Goal: Information Seeking & Learning: Learn about a topic

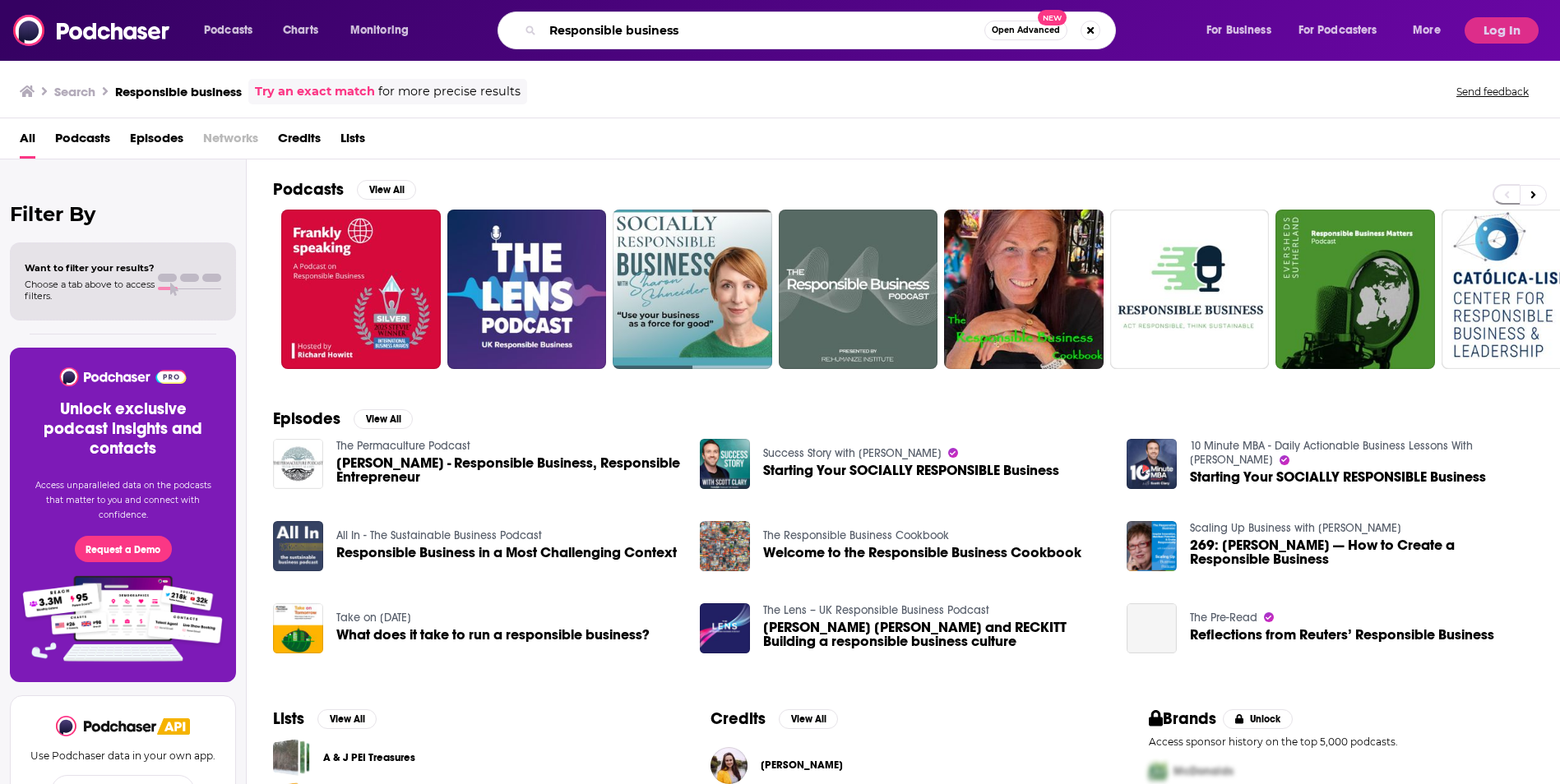
click at [860, 35] on input "Responsible business" at bounding box center [763, 30] width 442 height 26
click at [1097, 25] on button "Search podcasts, credits, & more..." at bounding box center [1090, 30] width 20 height 20
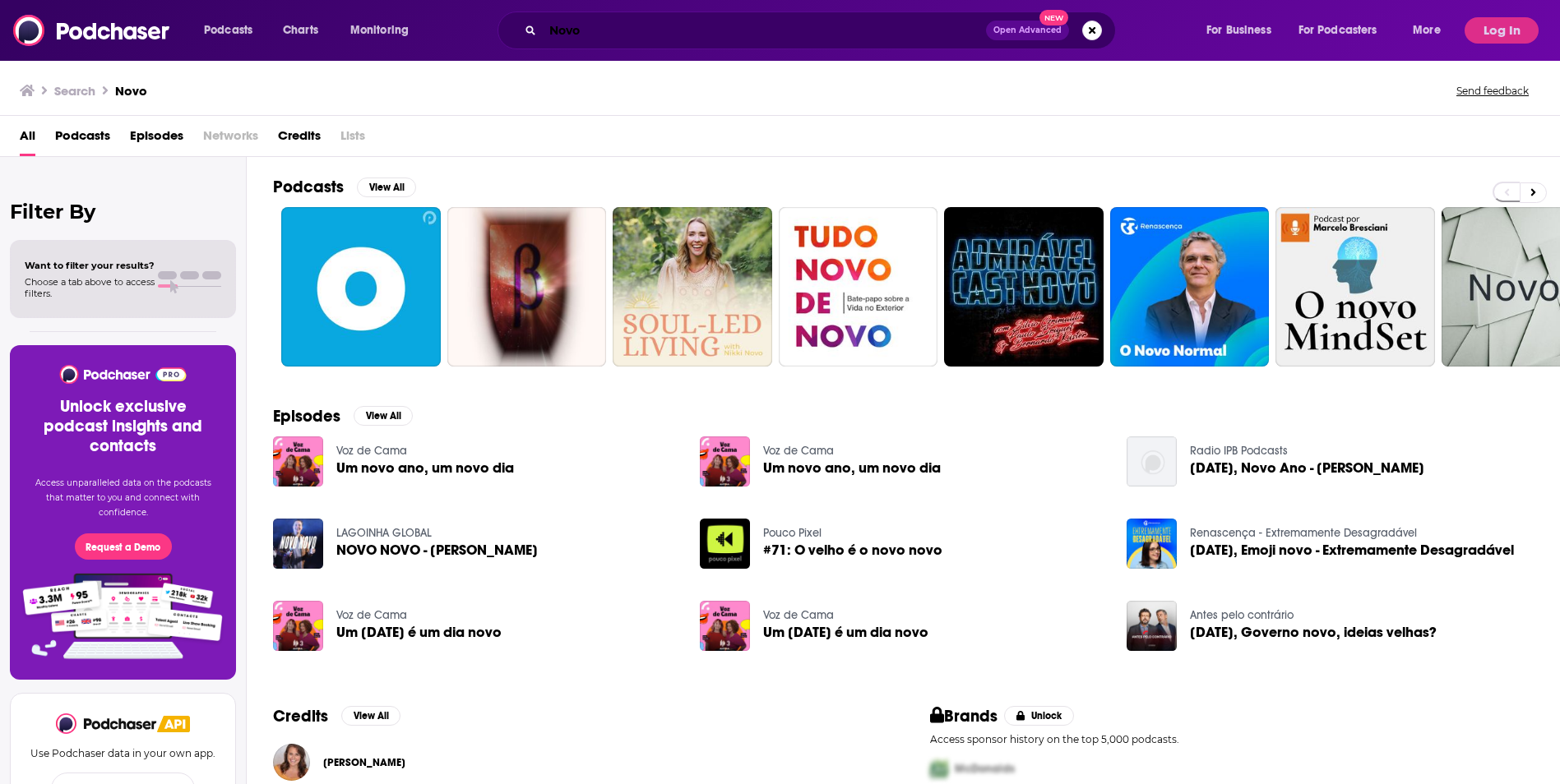
click at [758, 25] on input "Novo" at bounding box center [764, 30] width 444 height 26
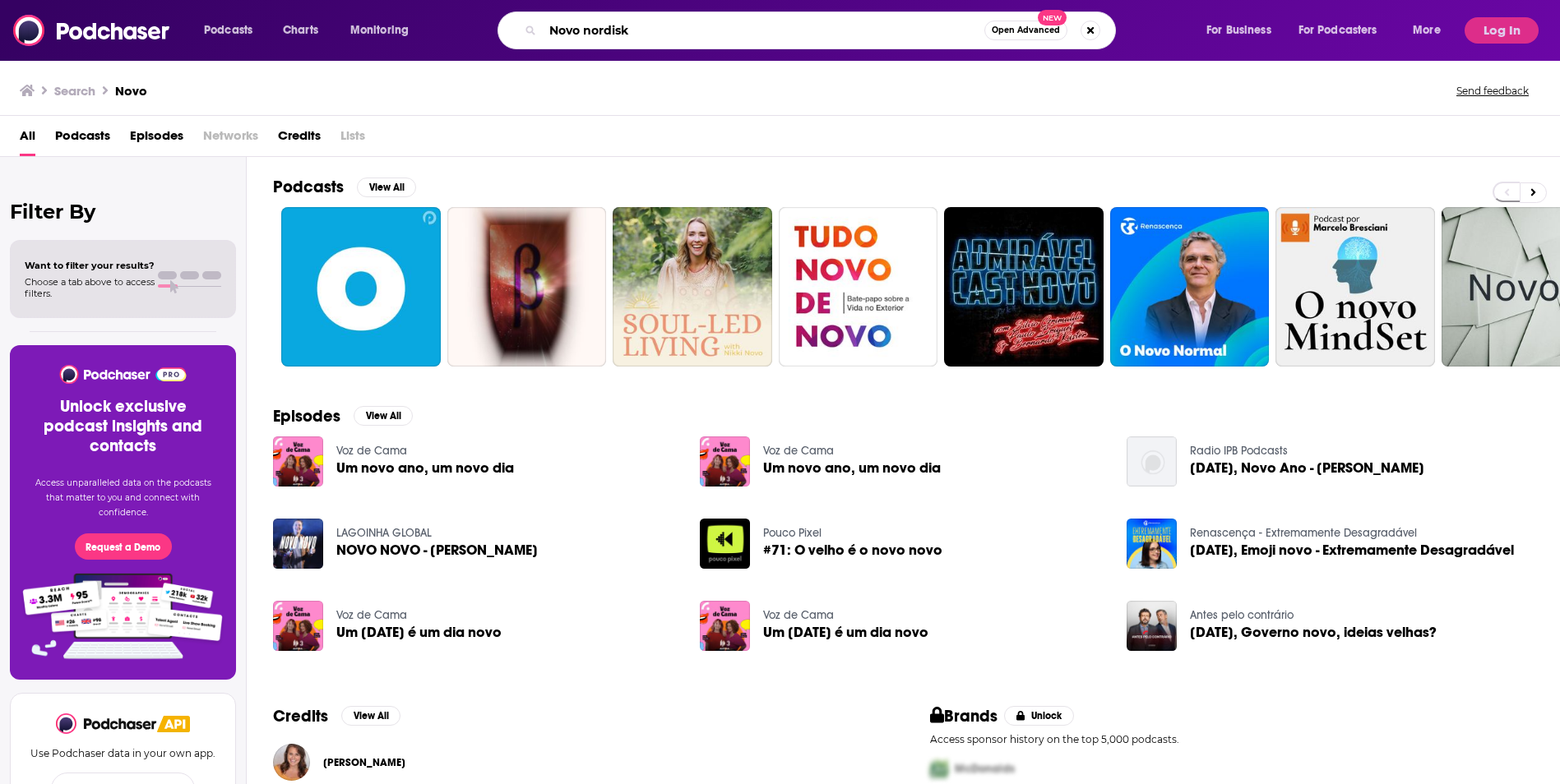
type input "Novo nordisk"
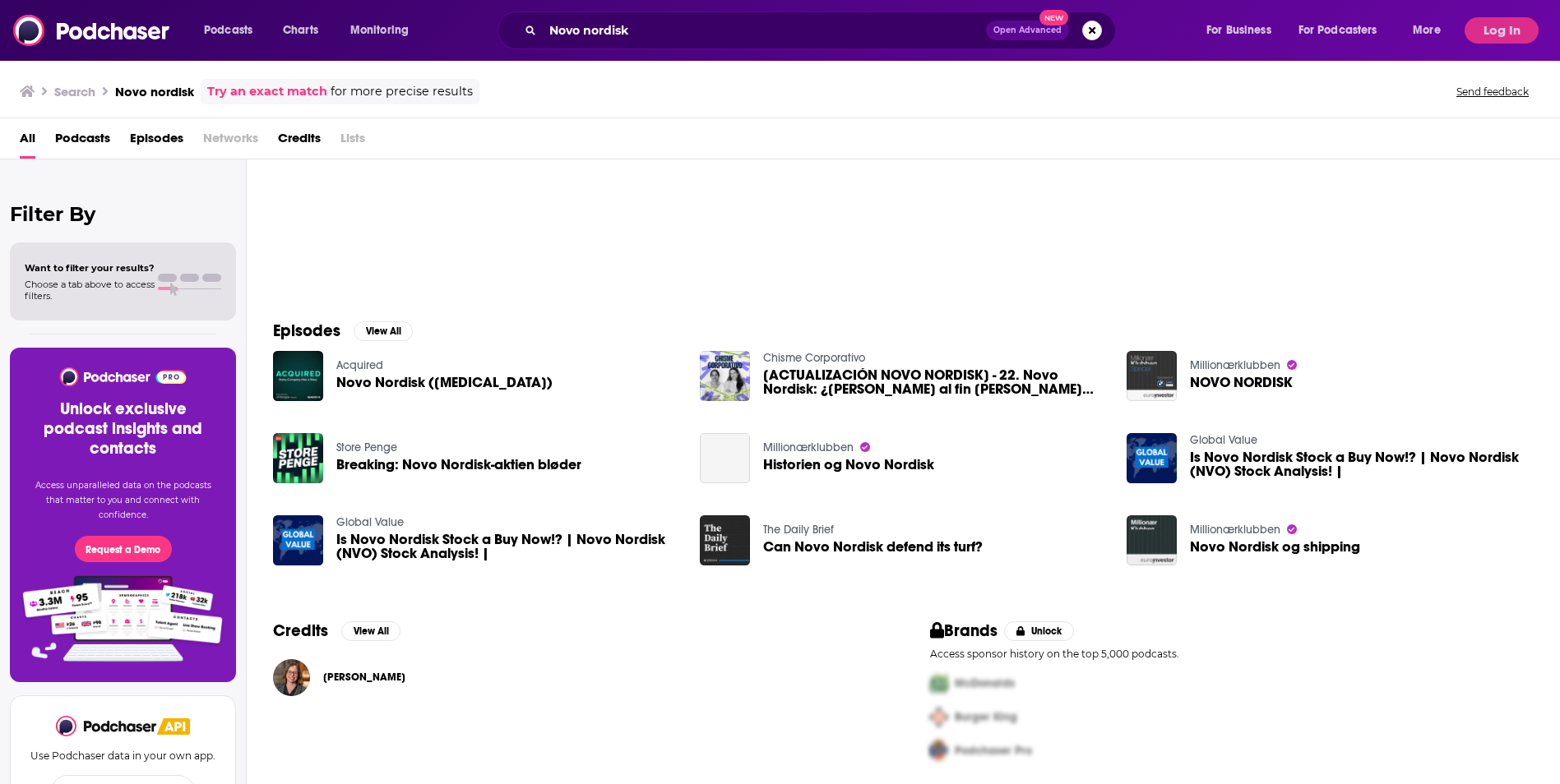
scroll to position [89, 0]
click at [424, 382] on span "Novo Nordisk ([MEDICAL_DATA])" at bounding box center [444, 382] width 216 height 14
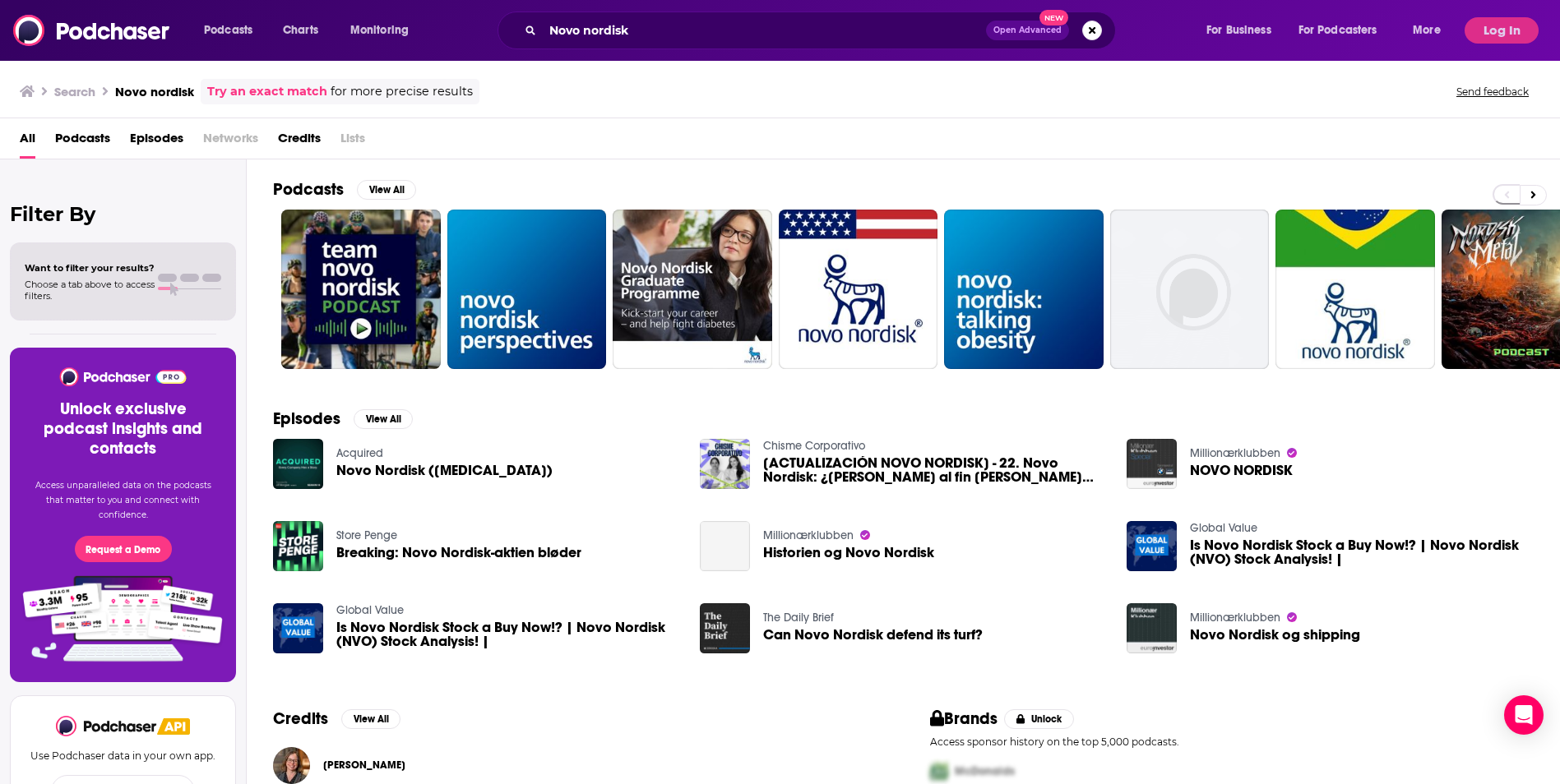
click at [150, 129] on span "Episodes" at bounding box center [157, 142] width 54 height 34
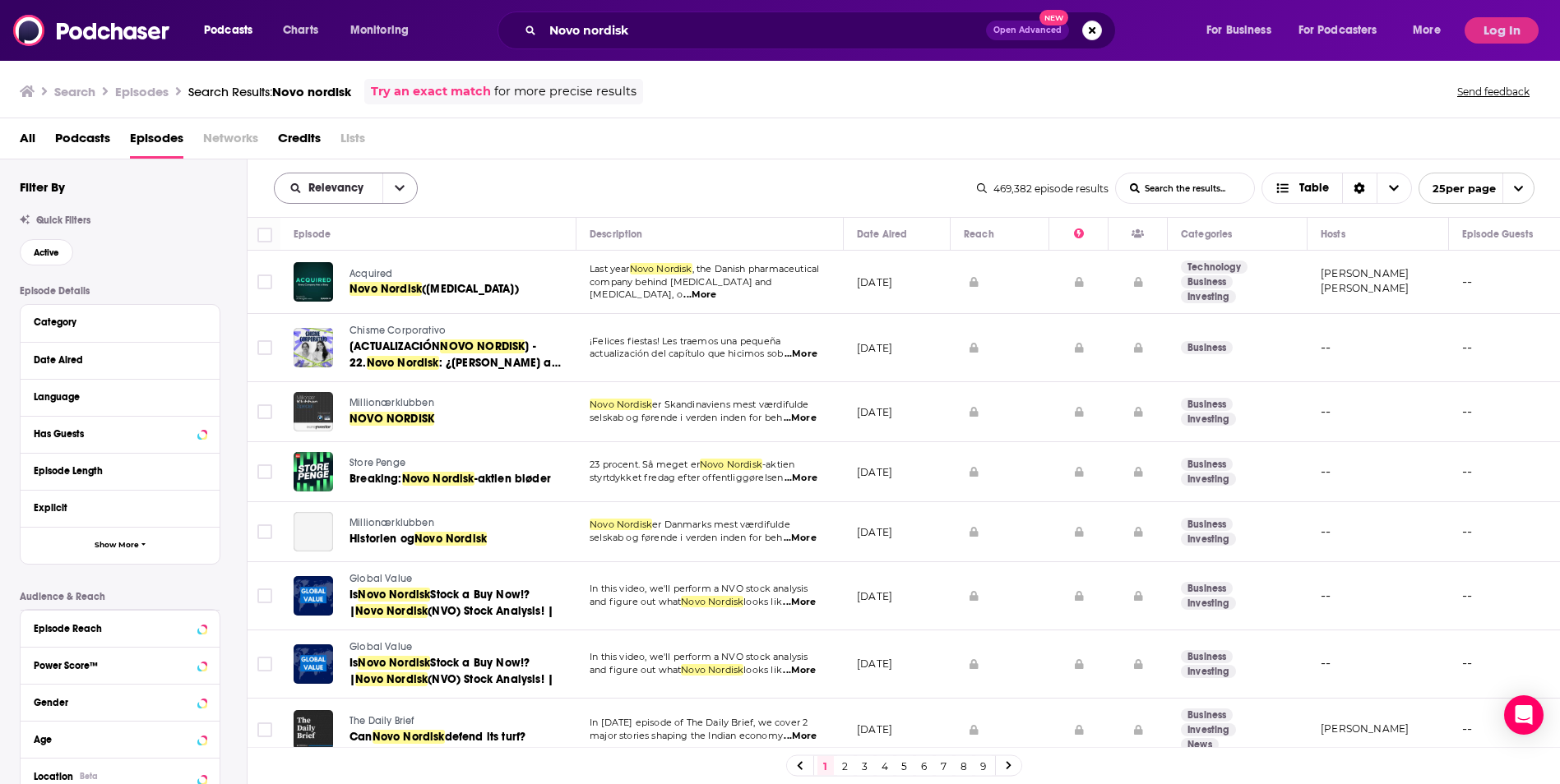
click at [397, 192] on icon "open menu" at bounding box center [399, 188] width 9 height 11
click at [348, 300] on span "New" at bounding box center [356, 301] width 97 height 9
